Goal: Communication & Community: Answer question/provide support

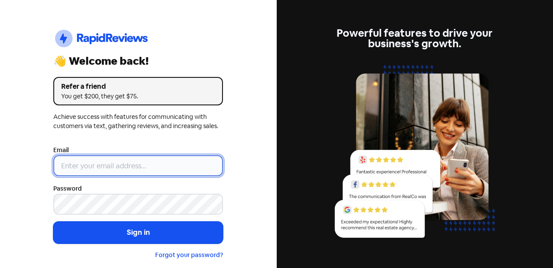
click at [161, 168] on input "email" at bounding box center [138, 165] width 170 height 21
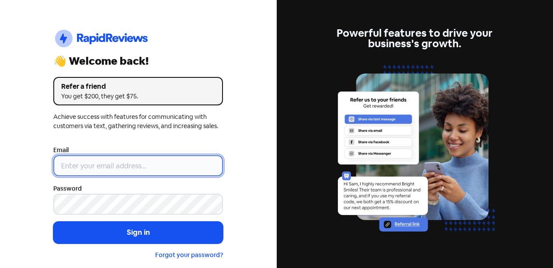
click at [53, 222] on button "Sign in" at bounding box center [138, 233] width 170 height 22
type input "[EMAIL_ADDRESS][DOMAIN_NAME]"
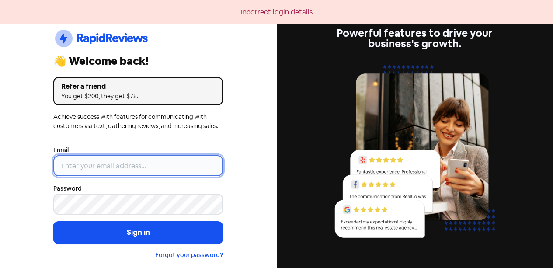
click at [113, 165] on input "email" at bounding box center [138, 165] width 170 height 21
type input "[EMAIL_ADDRESS][DOMAIN_NAME]"
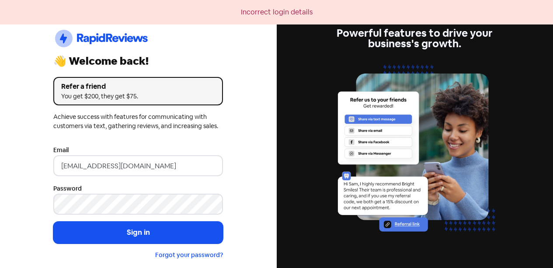
click at [176, 231] on button "Sign in" at bounding box center [138, 233] width 170 height 22
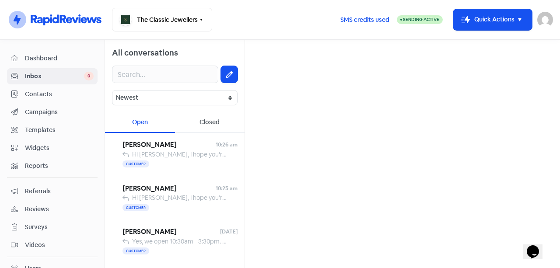
click at [191, 162] on div "Customer" at bounding box center [179, 164] width 115 height 10
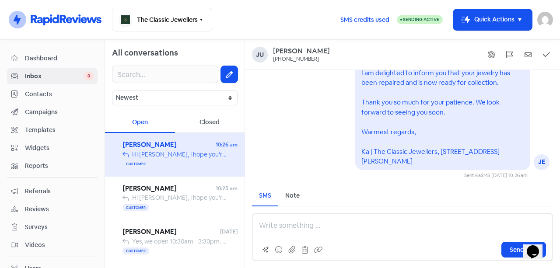
click at [181, 196] on span "Hi Harry, I hope you're doing well! I am delighted to inform you that your jewe…" at bounding box center [547, 198] width 831 height 8
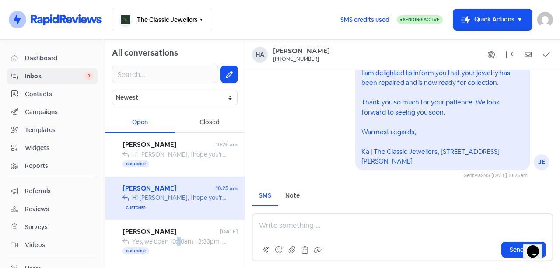
click at [180, 238] on span "Yes, we open 10:30am - 3:30pm. Drop by anytime 😊" at bounding box center [205, 242] width 146 height 8
